Goal: Navigation & Orientation: Find specific page/section

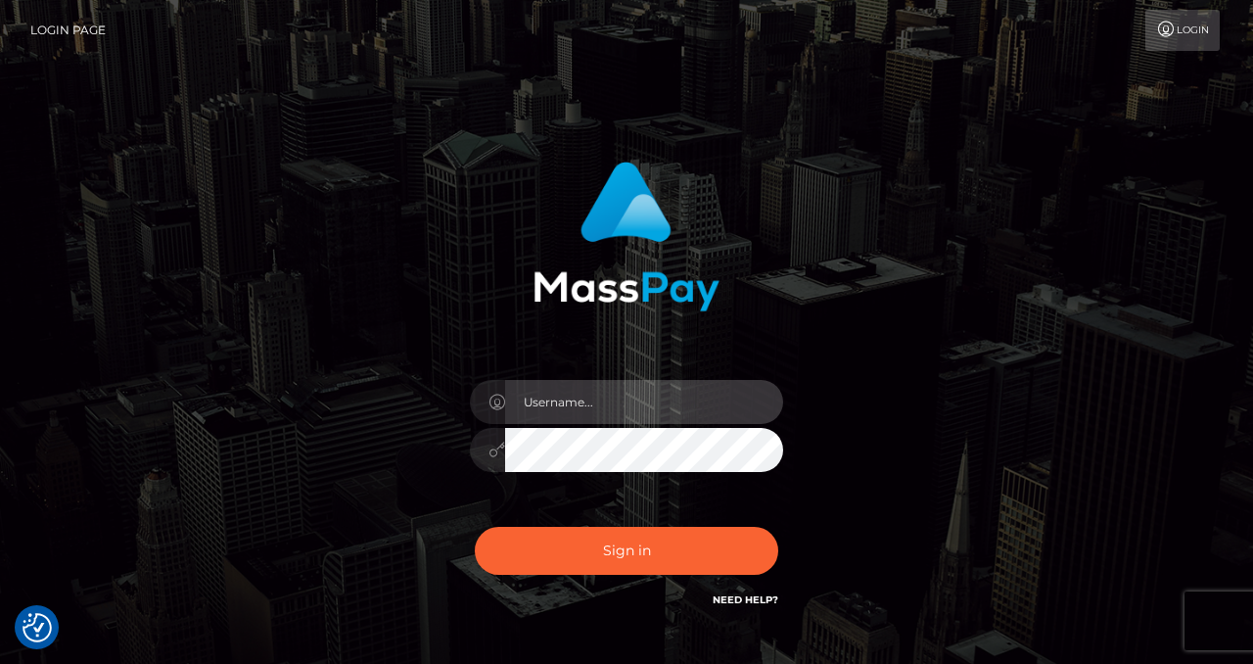
click at [585, 403] on input "text" at bounding box center [644, 402] width 278 height 44
type input "izabela.throne2"
click at [581, 403] on input "text" at bounding box center [644, 402] width 278 height 44
click at [596, 414] on input "text" at bounding box center [644, 402] width 278 height 44
type input "izabela.throne2"
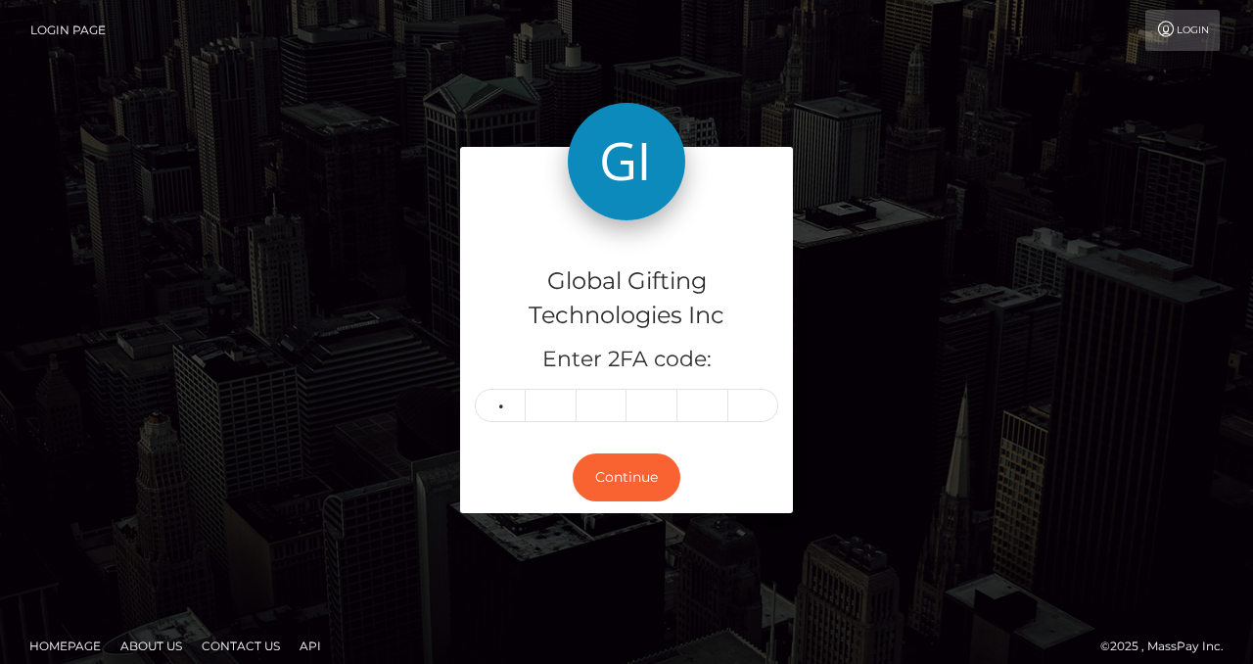
type input "2"
type input "5"
type input "0"
type input "6"
type input "8"
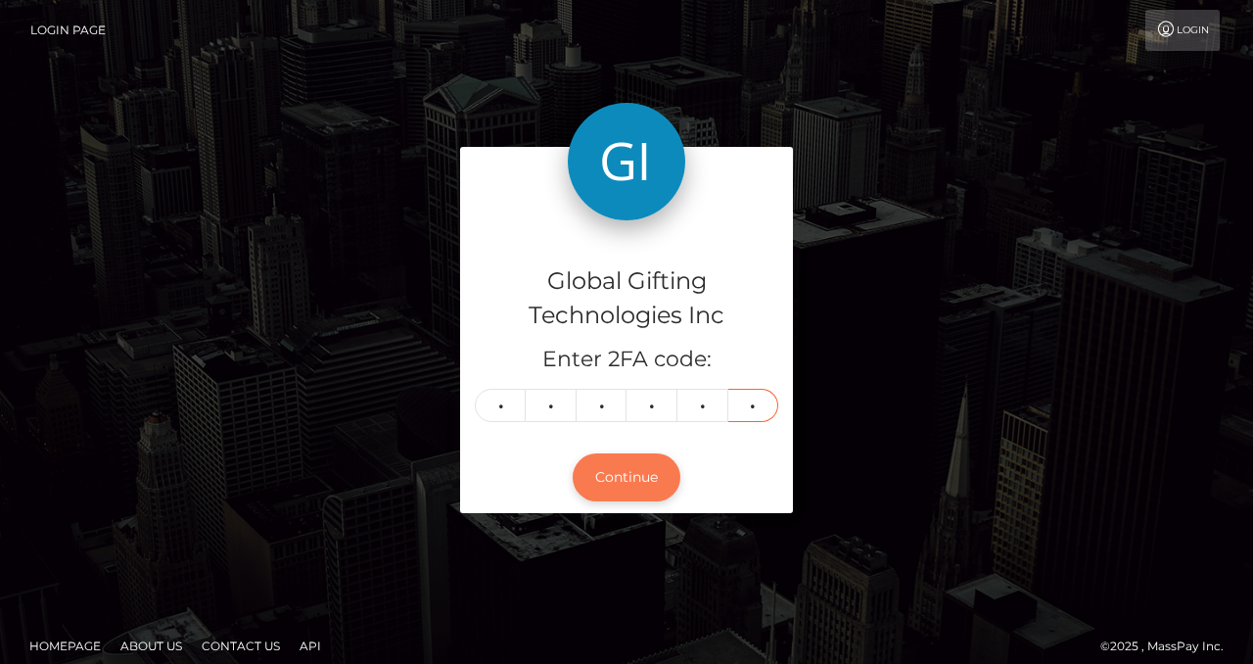
type input "4"
click at [653, 488] on button "Continue" at bounding box center [627, 477] width 108 height 48
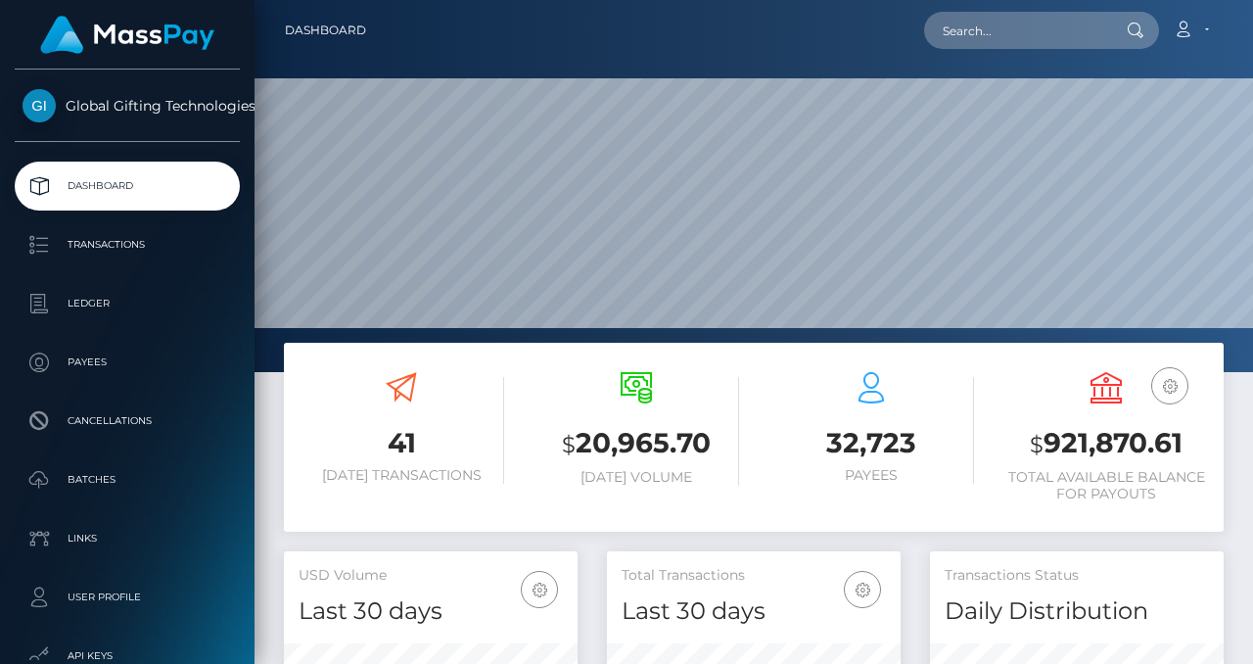
scroll to position [347, 294]
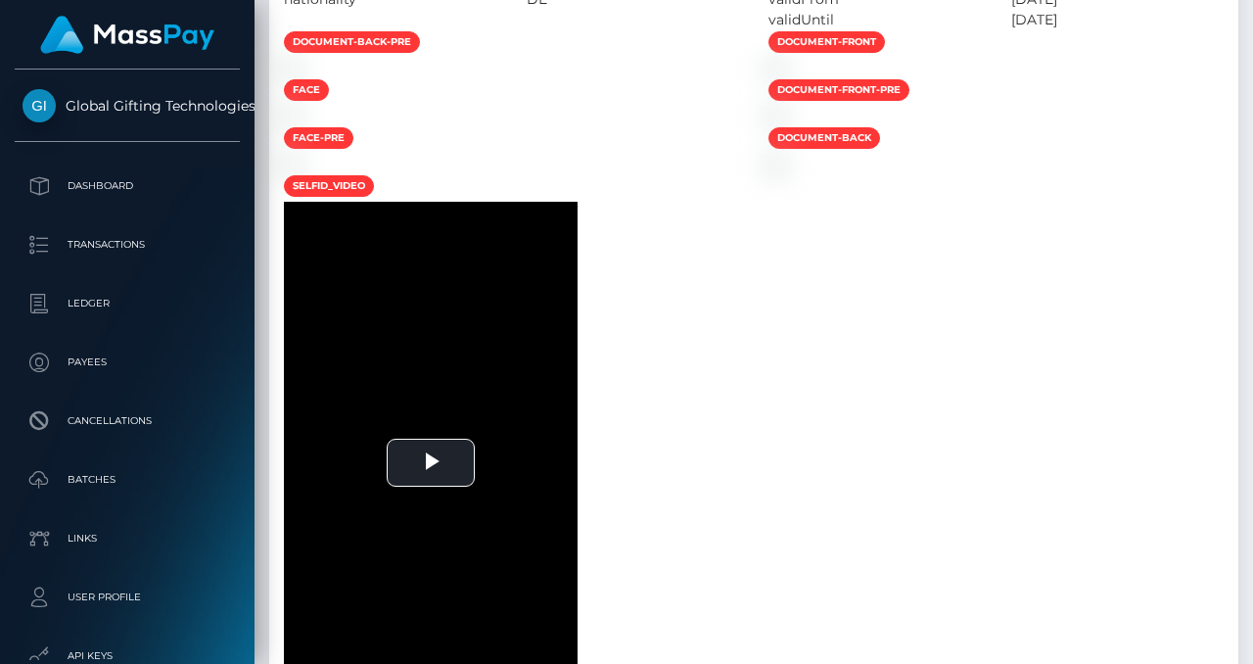
scroll to position [4001, 0]
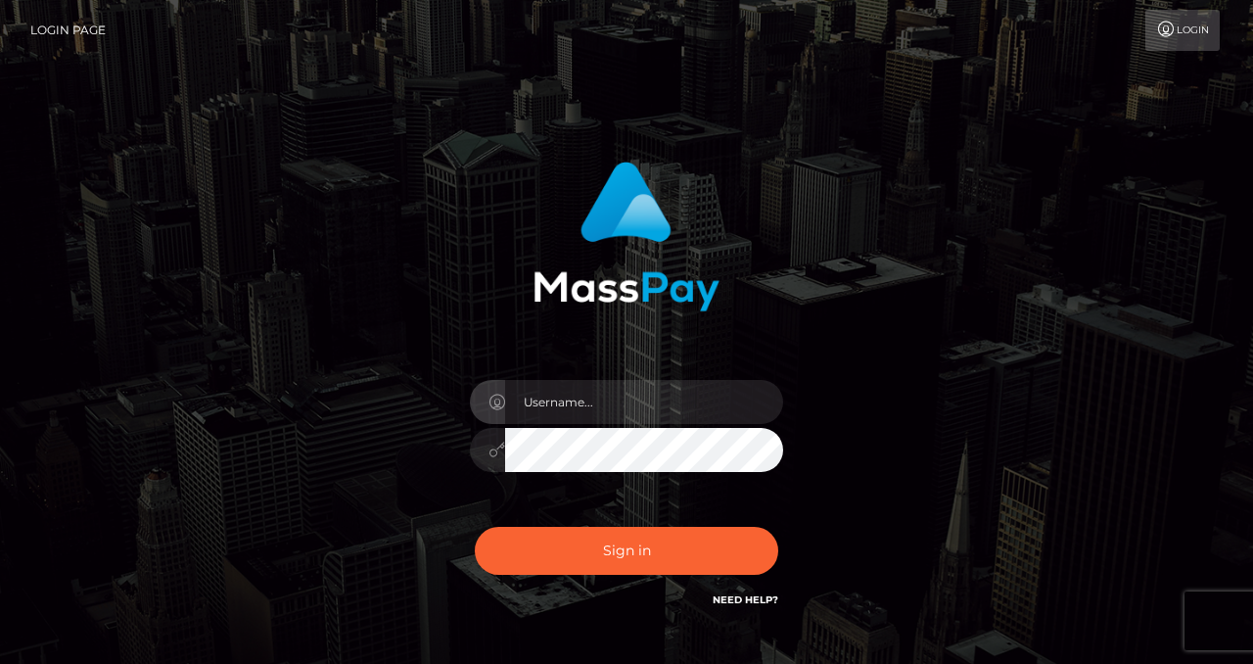
type input "izabela.throne2"
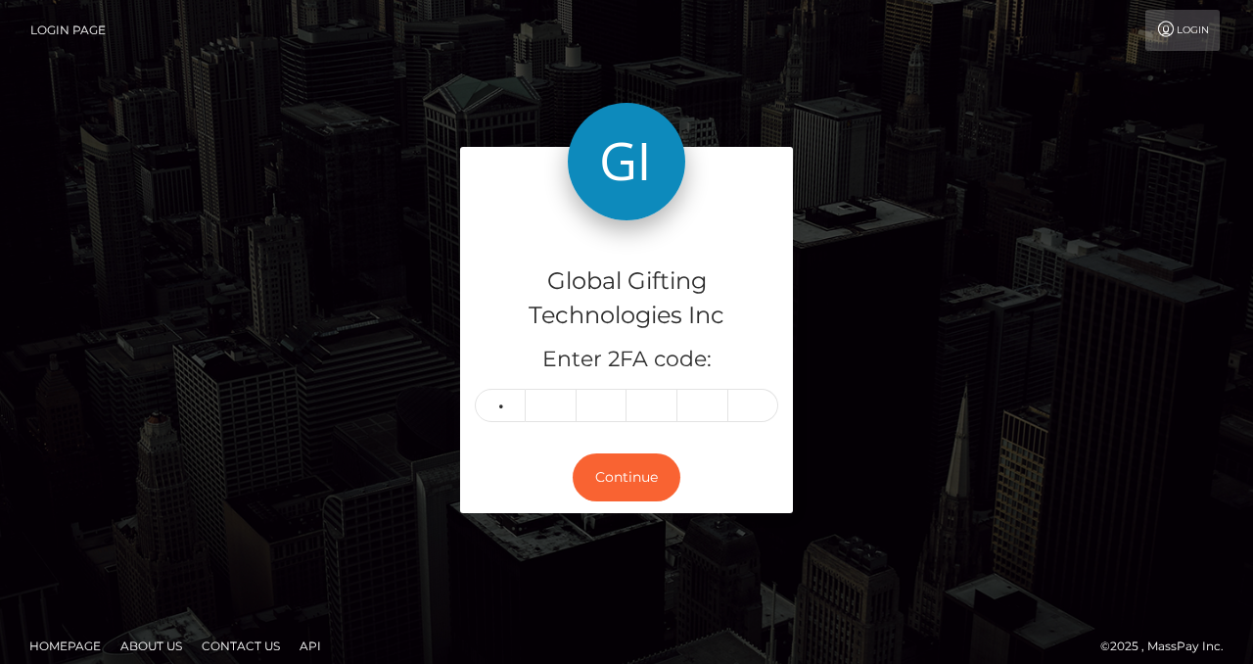
type input "9"
type input "6"
type input "2"
type input "3"
type input "4"
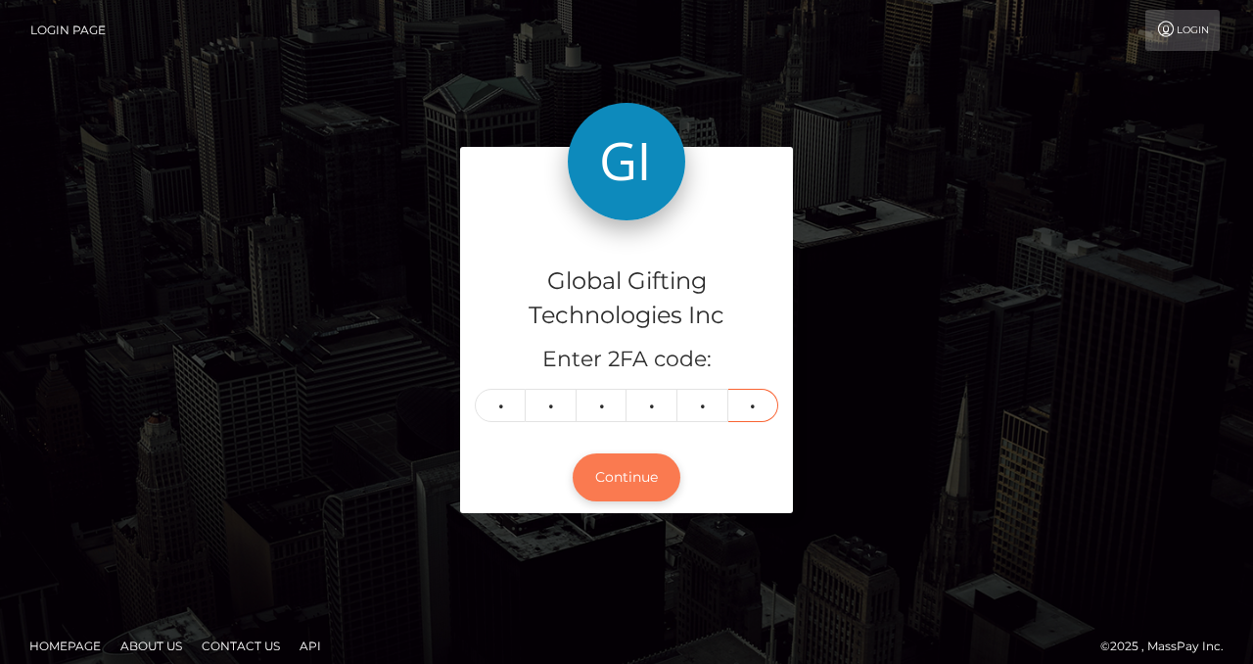
type input "7"
click at [605, 481] on button "Continue" at bounding box center [627, 477] width 108 height 48
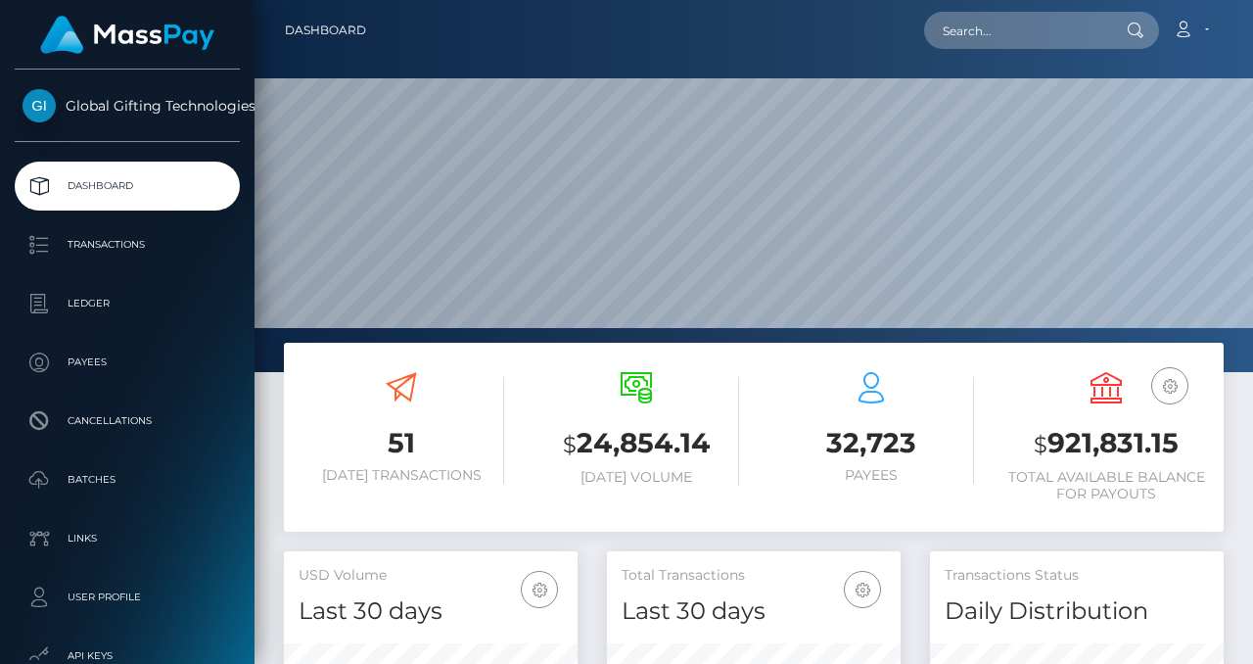
scroll to position [347, 294]
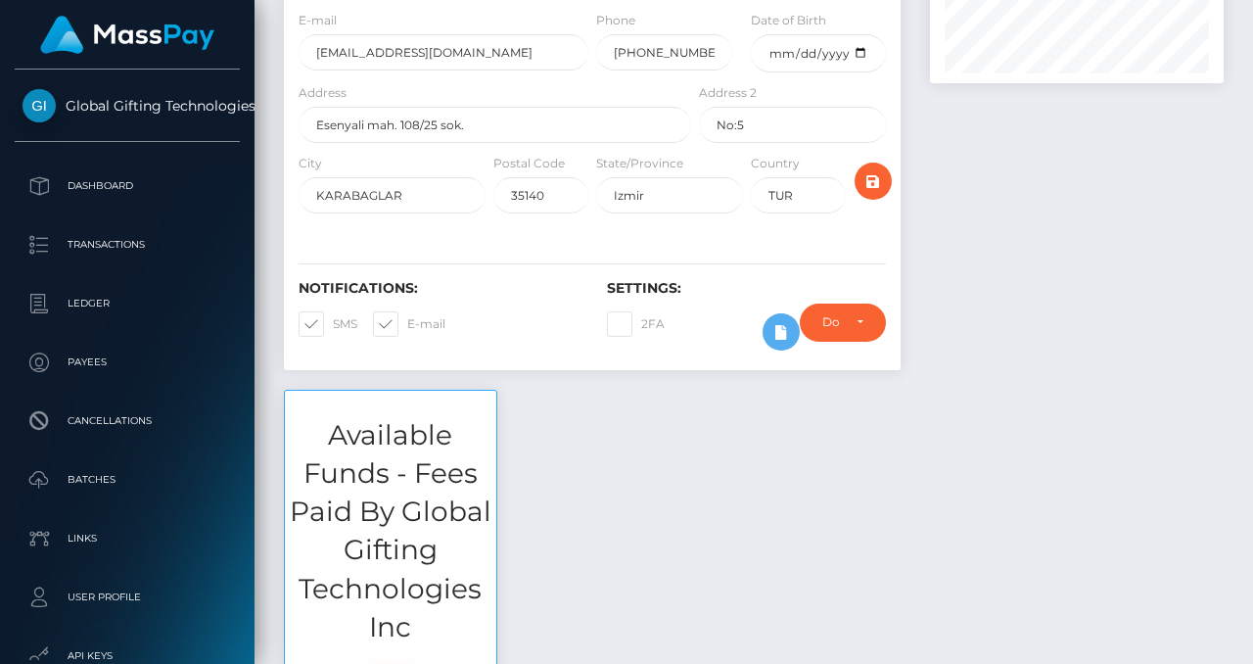
scroll to position [192, 0]
